Goal: Information Seeking & Learning: Learn about a topic

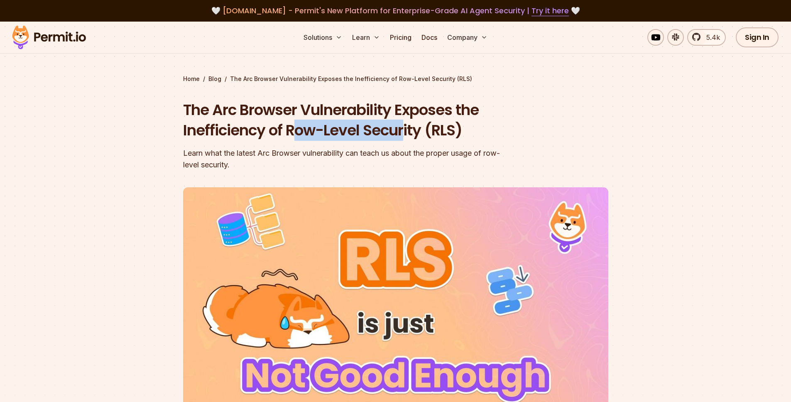
drag, startPoint x: 295, startPoint y: 126, endPoint x: 410, endPoint y: 130, distance: 114.3
click at [410, 130] on h1 "The Arc Browser Vulnerability Exposes the Inefficiency of Row-Level Security (R…" at bounding box center [342, 120] width 319 height 41
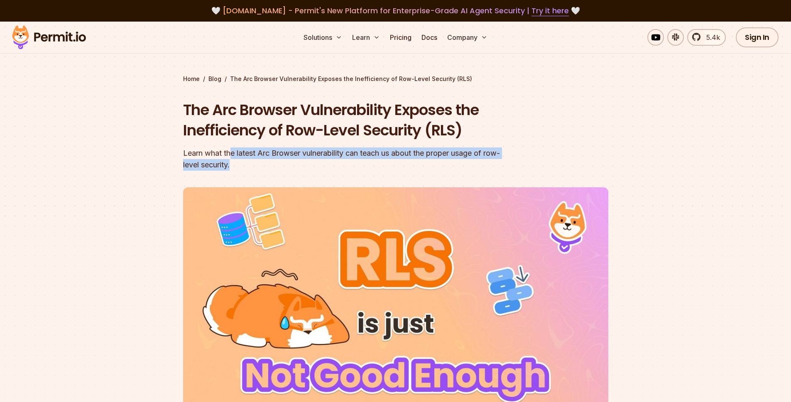
drag, startPoint x: 289, startPoint y: 161, endPoint x: 233, endPoint y: 156, distance: 55.9
click at [233, 156] on div "Learn what the latest Arc Browser vulnerability can teach us about the proper u…" at bounding box center [342, 158] width 319 height 23
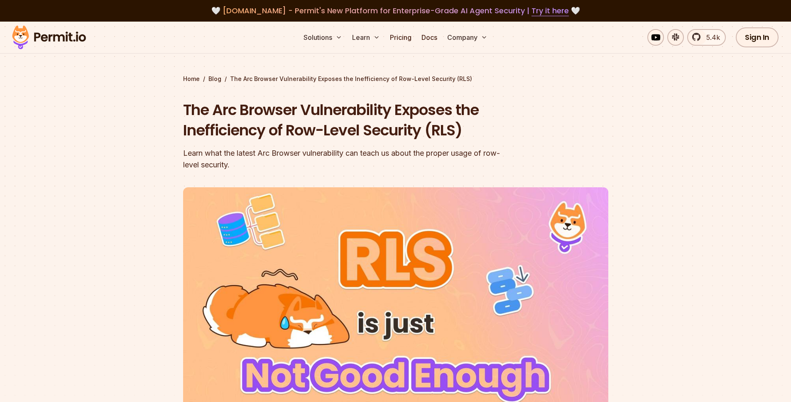
click at [229, 142] on div "The Arc Browser Vulnerability Exposes the Inefficiency of Row-Level Security (R…" at bounding box center [342, 135] width 319 height 71
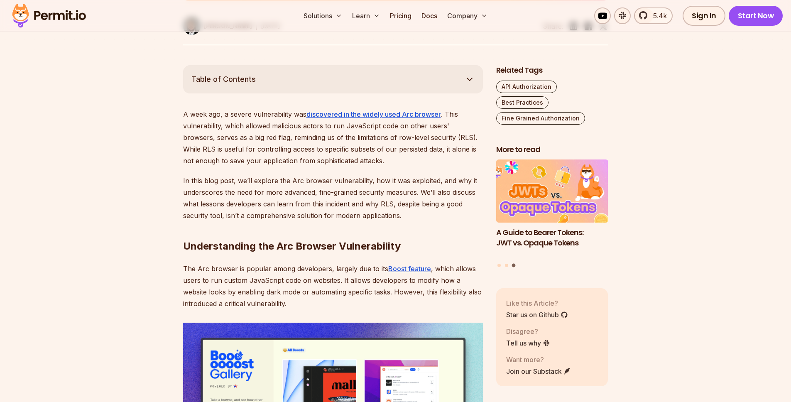
scroll to position [415, 0]
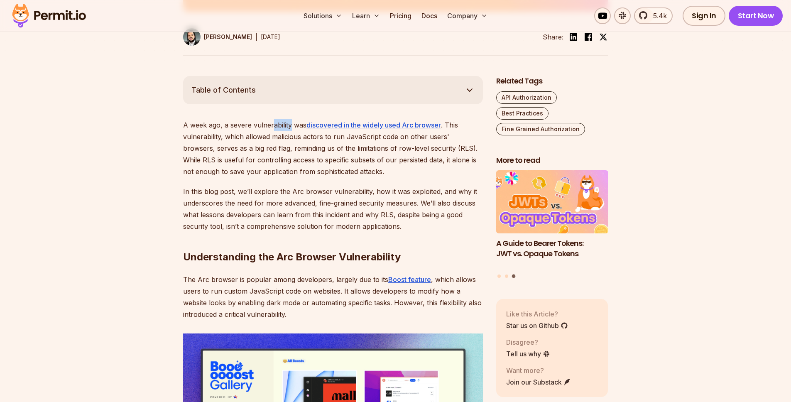
drag, startPoint x: 272, startPoint y: 126, endPoint x: 290, endPoint y: 127, distance: 17.9
click at [290, 127] on p "A week ago, a severe vulnerability was discovered in the widely used Arc browse…" at bounding box center [333, 148] width 300 height 58
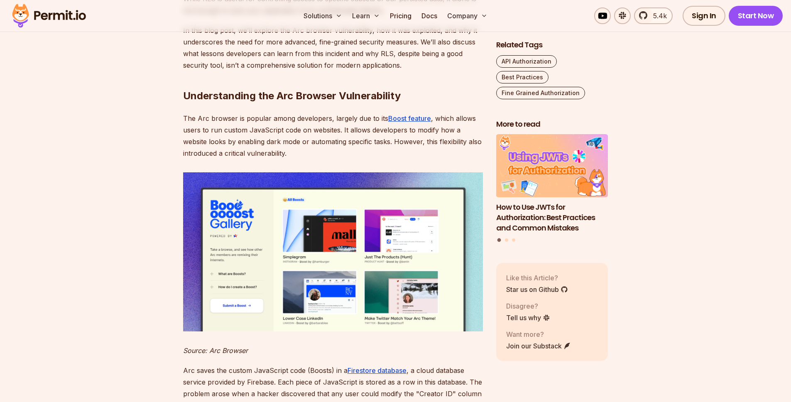
scroll to position [582, 0]
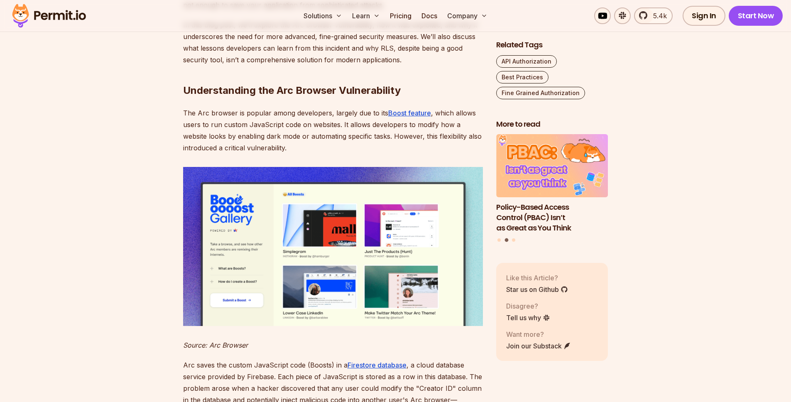
drag, startPoint x: 288, startPoint y: 127, endPoint x: 332, endPoint y: 130, distance: 44.1
click at [332, 130] on p "The Arc browser is popular among developers, largely due to its Boost feature ,…" at bounding box center [333, 130] width 300 height 47
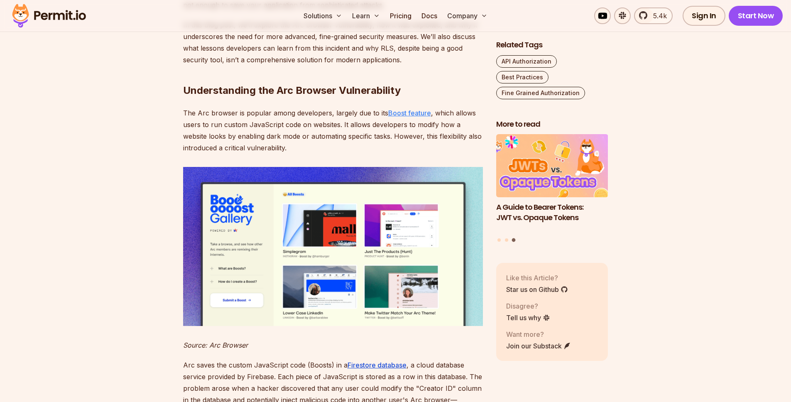
click at [400, 114] on link "Boost feature" at bounding box center [409, 113] width 43 height 8
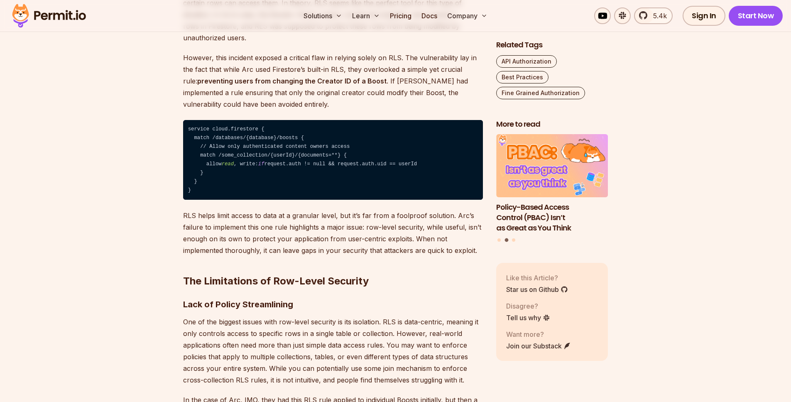
scroll to position [1144, 0]
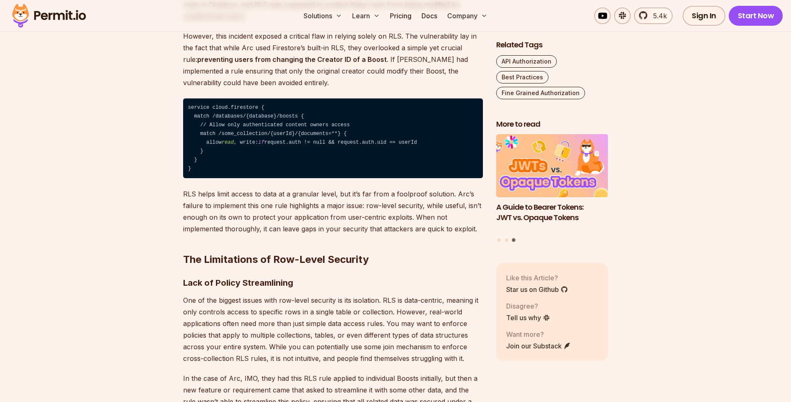
click at [249, 200] on p "RLS helps limit access to data at a granular level, but it’s far from a foolpro…" at bounding box center [333, 211] width 300 height 47
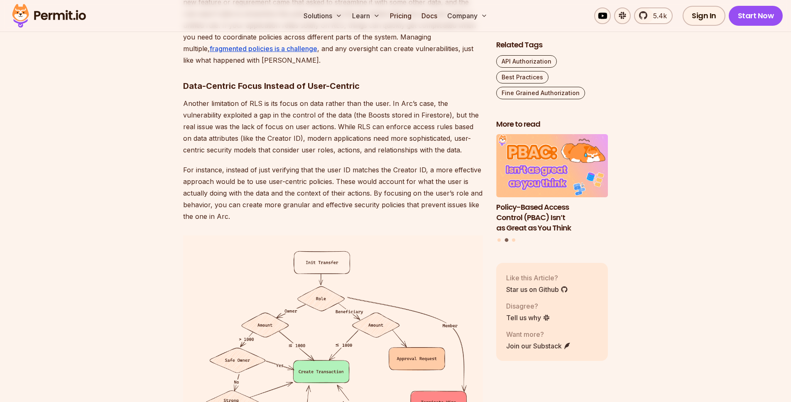
scroll to position [1549, 0]
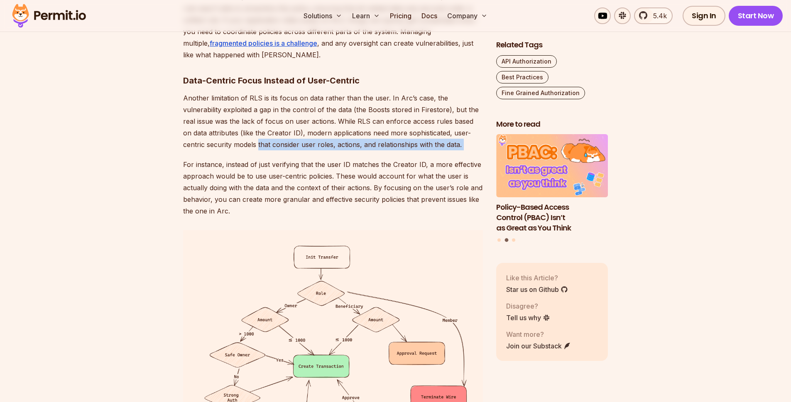
drag, startPoint x: 207, startPoint y: 148, endPoint x: 324, endPoint y: 155, distance: 117.0
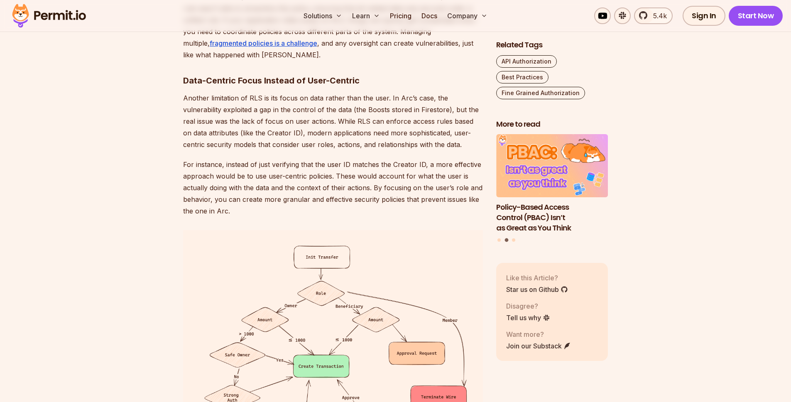
click at [301, 180] on p "For instance, instead of just verifying that the user ID matches the Creator ID…" at bounding box center [333, 188] width 300 height 58
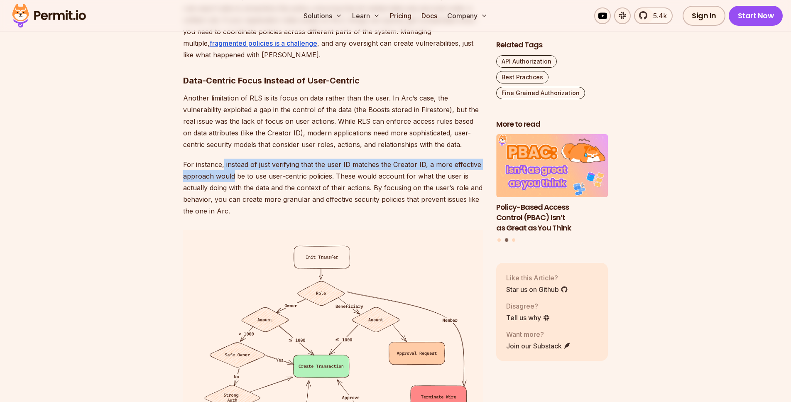
drag, startPoint x: 223, startPoint y: 166, endPoint x: 233, endPoint y: 181, distance: 17.4
click at [233, 181] on p "For instance, instead of just verifying that the user ID matches the Creator ID…" at bounding box center [333, 188] width 300 height 58
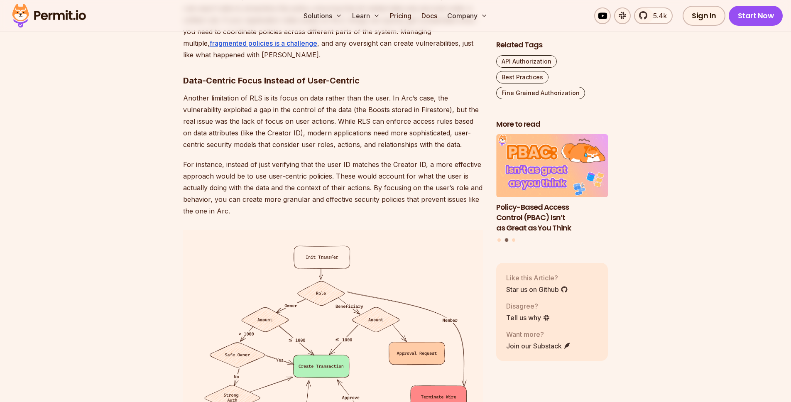
click at [234, 202] on p "For instance, instead of just verifying that the user ID matches the Creator ID…" at bounding box center [333, 188] width 300 height 58
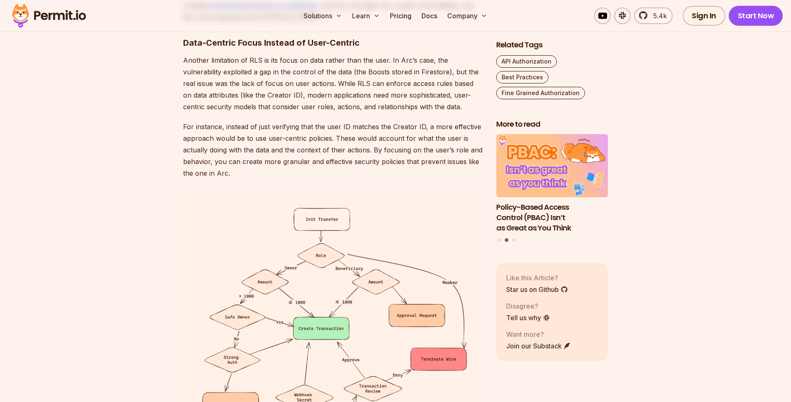
scroll to position [1592, 0]
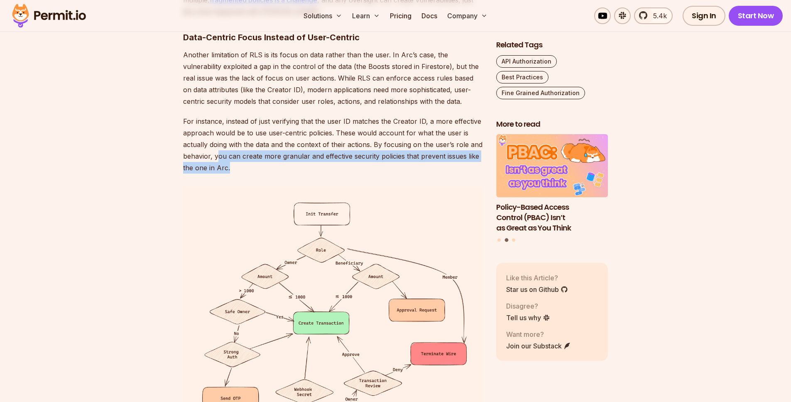
drag, startPoint x: 233, startPoint y: 171, endPoint x: 219, endPoint y: 159, distance: 18.9
click at [219, 159] on p "For instance, instead of just verifying that the user ID matches the Creator ID…" at bounding box center [333, 145] width 300 height 58
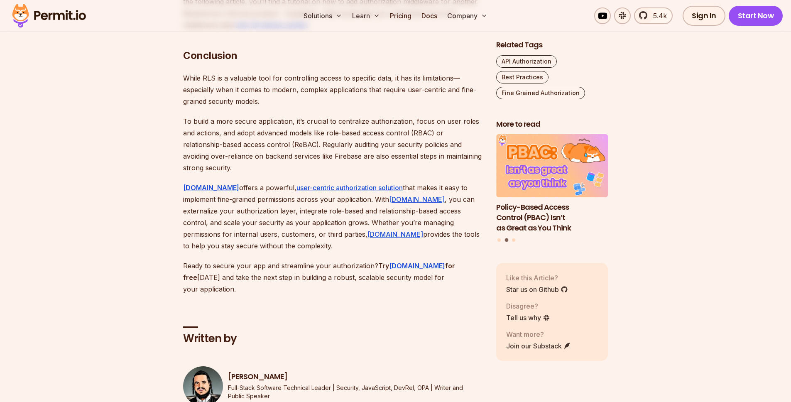
scroll to position [3370, 0]
